Goal: Find contact information: Obtain details needed to contact an individual or organization

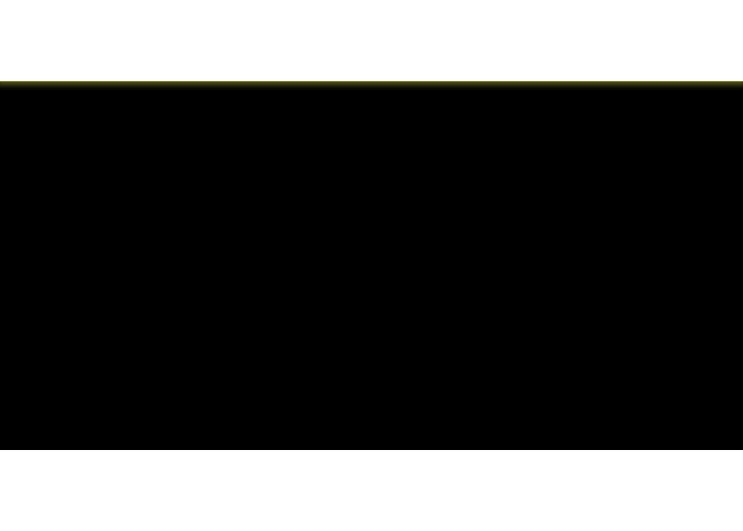
scroll to position [1134, 0]
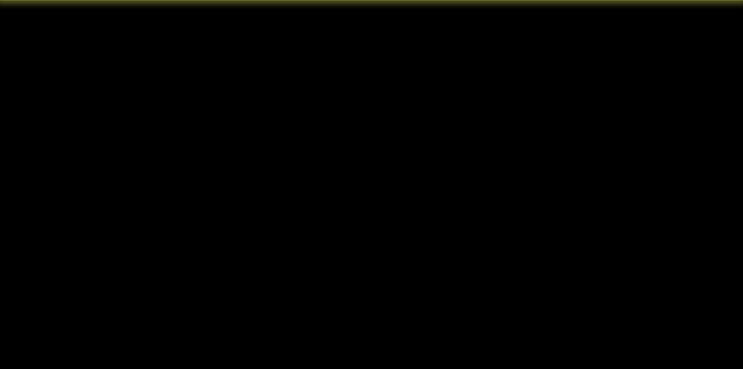
click at [664, 368] on article "[PERSON_NAME] Product Designer & Developer I bring strong technical expertise a…" at bounding box center [371, 129] width 693 height 2527
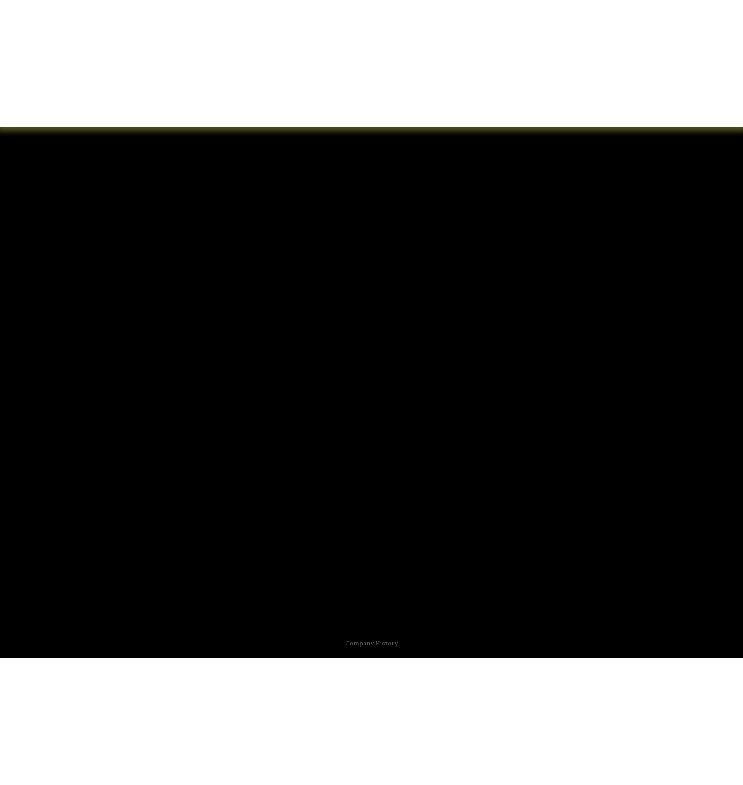
scroll to position [1288, 0]
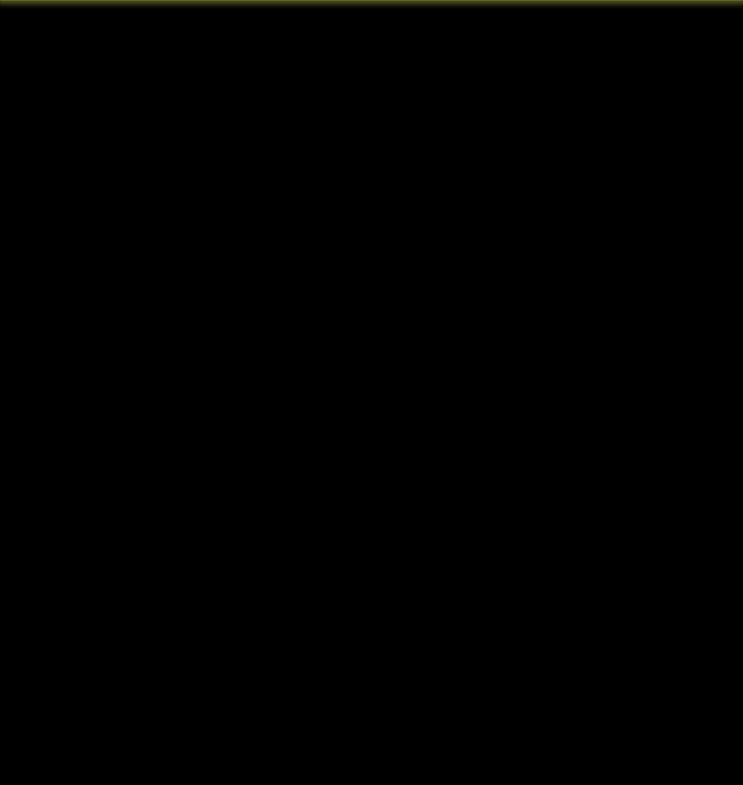
click at [408, 547] on link "upon request" at bounding box center [403, 544] width 34 height 6
click at [398, 271] on p "Case studies available upon request ." at bounding box center [371, 267] width 101 height 8
click at [395, 270] on link "upon request" at bounding box center [403, 267] width 34 height 6
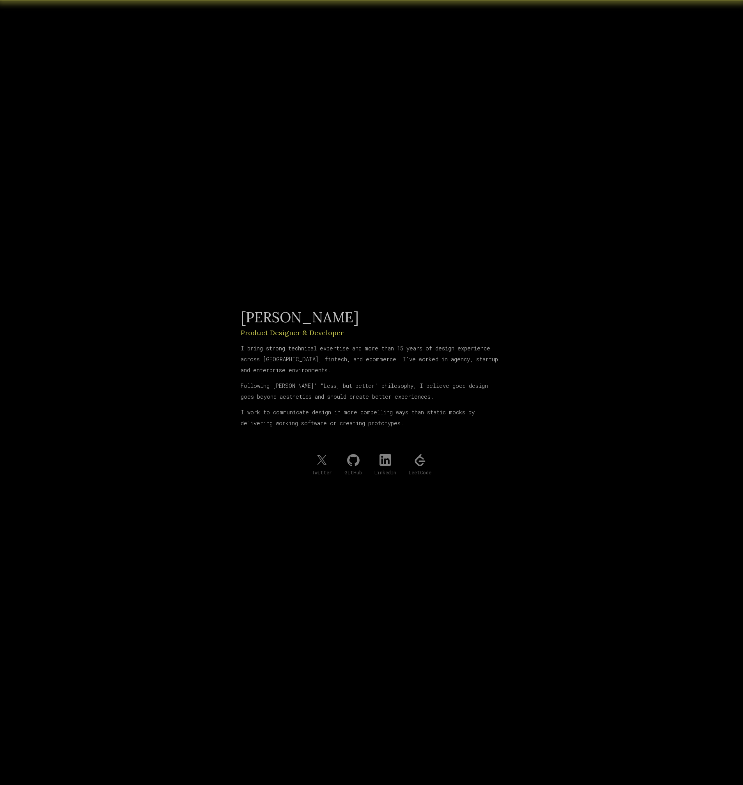
scroll to position [1565, 0]
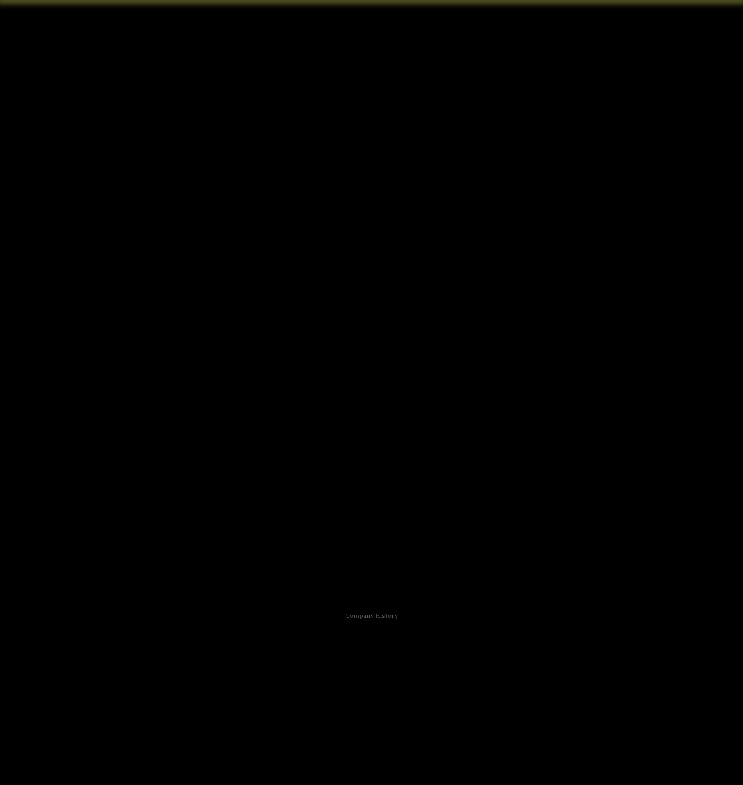
click at [413, 270] on link "book a meeting" at bounding box center [404, 267] width 40 height 6
click at [312, 193] on div "All" at bounding box center [327, 187] width 94 height 20
click at [288, 190] on input "Market All" at bounding box center [288, 185] width 2 height 7
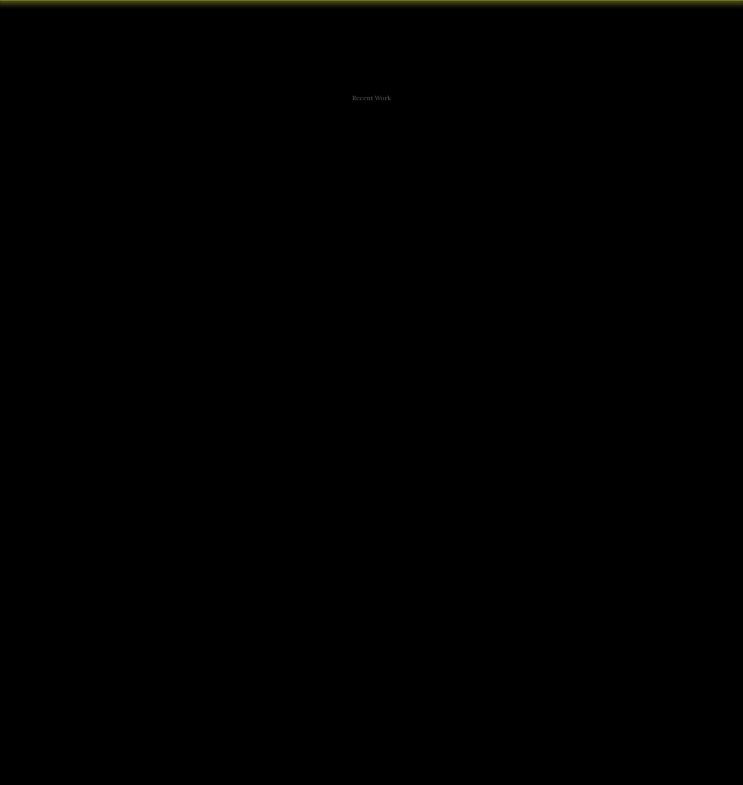
click at [323, 321] on input "text" at bounding box center [369, 316] width 193 height 29
click at [366, 435] on div "Market All Submarket All Industries All Building Class All Size All How are ren…" at bounding box center [369, 371] width 193 height 150
click at [366, 432] on div "How are concessions trending year over year?" at bounding box center [370, 429] width 180 height 19
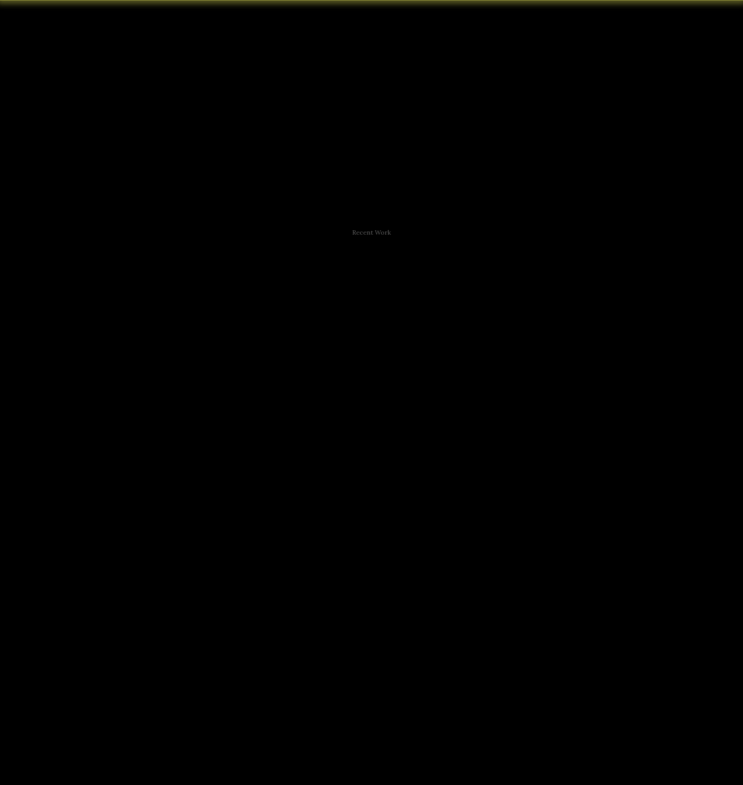
click at [356, 453] on input "text" at bounding box center [369, 450] width 193 height 29
type input "*********"
click at [453, 448] on icon at bounding box center [455, 445] width 9 height 10
click at [352, 363] on div "Market All Submarket All Industries All Building Class All Size All How are ren…" at bounding box center [369, 371] width 193 height 150
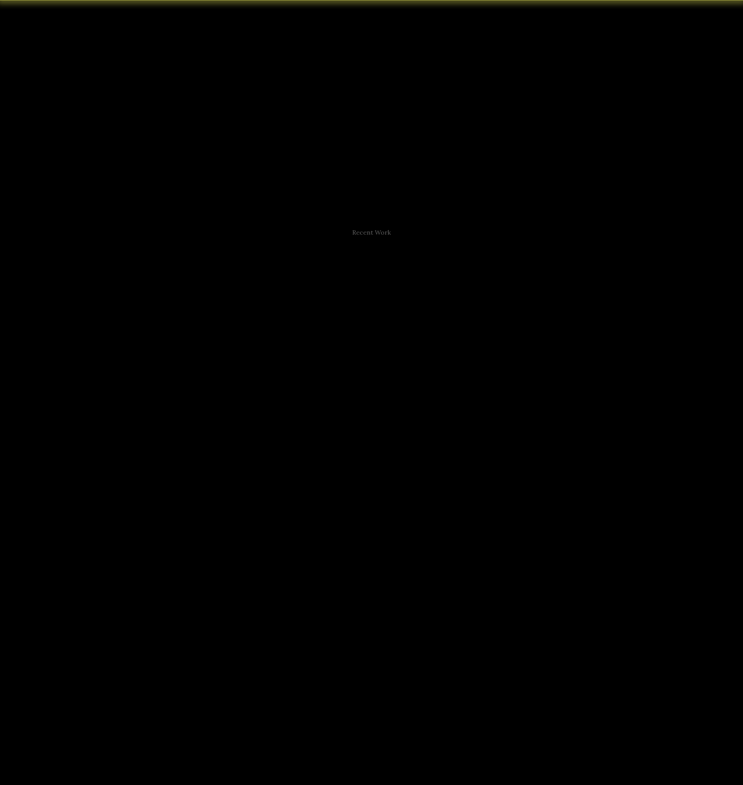
click at [352, 369] on div "How are rents trending year over year?" at bounding box center [370, 370] width 180 height 12
click at [357, 382] on div "How are rents trending this year?" at bounding box center [370, 385] width 180 height 13
click at [400, 328] on div at bounding box center [413, 325] width 58 height 11
click at [385, 327] on input "Submarket All" at bounding box center [384, 324] width 1 height 7
click at [400, 328] on div at bounding box center [413, 325] width 58 height 11
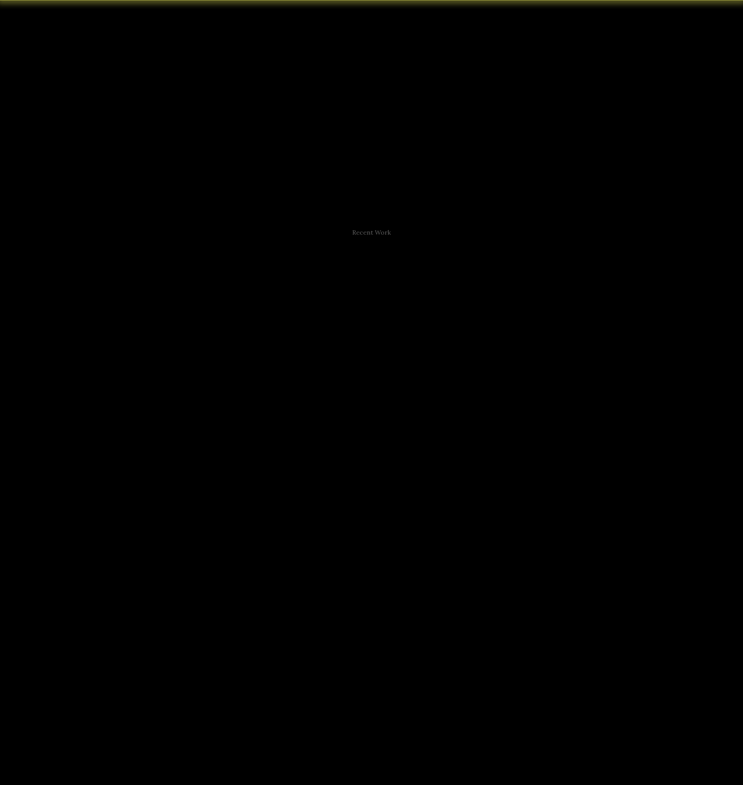
click at [385, 327] on input "Submarket All" at bounding box center [384, 324] width 1 height 7
drag, startPoint x: 511, startPoint y: 343, endPoint x: 636, endPoint y: 276, distance: 141.6
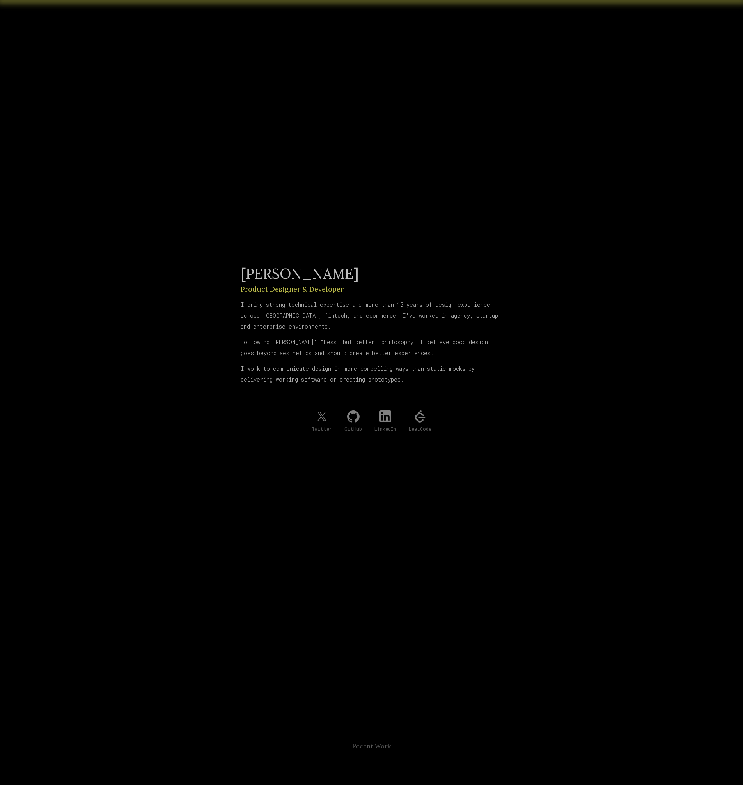
scroll to position [0, 0]
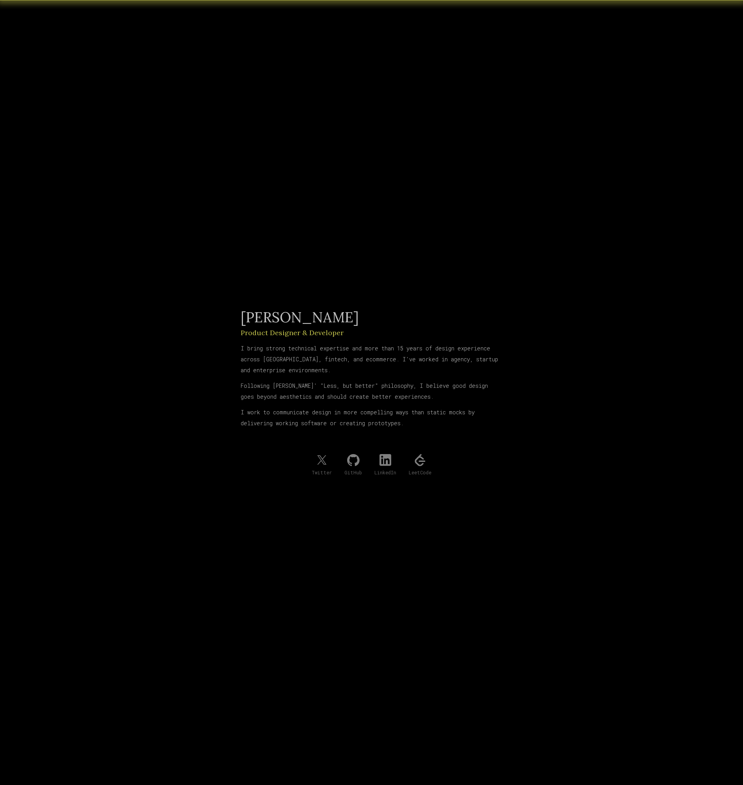
drag, startPoint x: 335, startPoint y: 144, endPoint x: 332, endPoint y: 139, distance: 5.9
click at [335, 144] on div "[PERSON_NAME] Product Designer & Developer I bring strong technical expertise a…" at bounding box center [372, 392] width 262 height 785
